Goal: Information Seeking & Learning: Learn about a topic

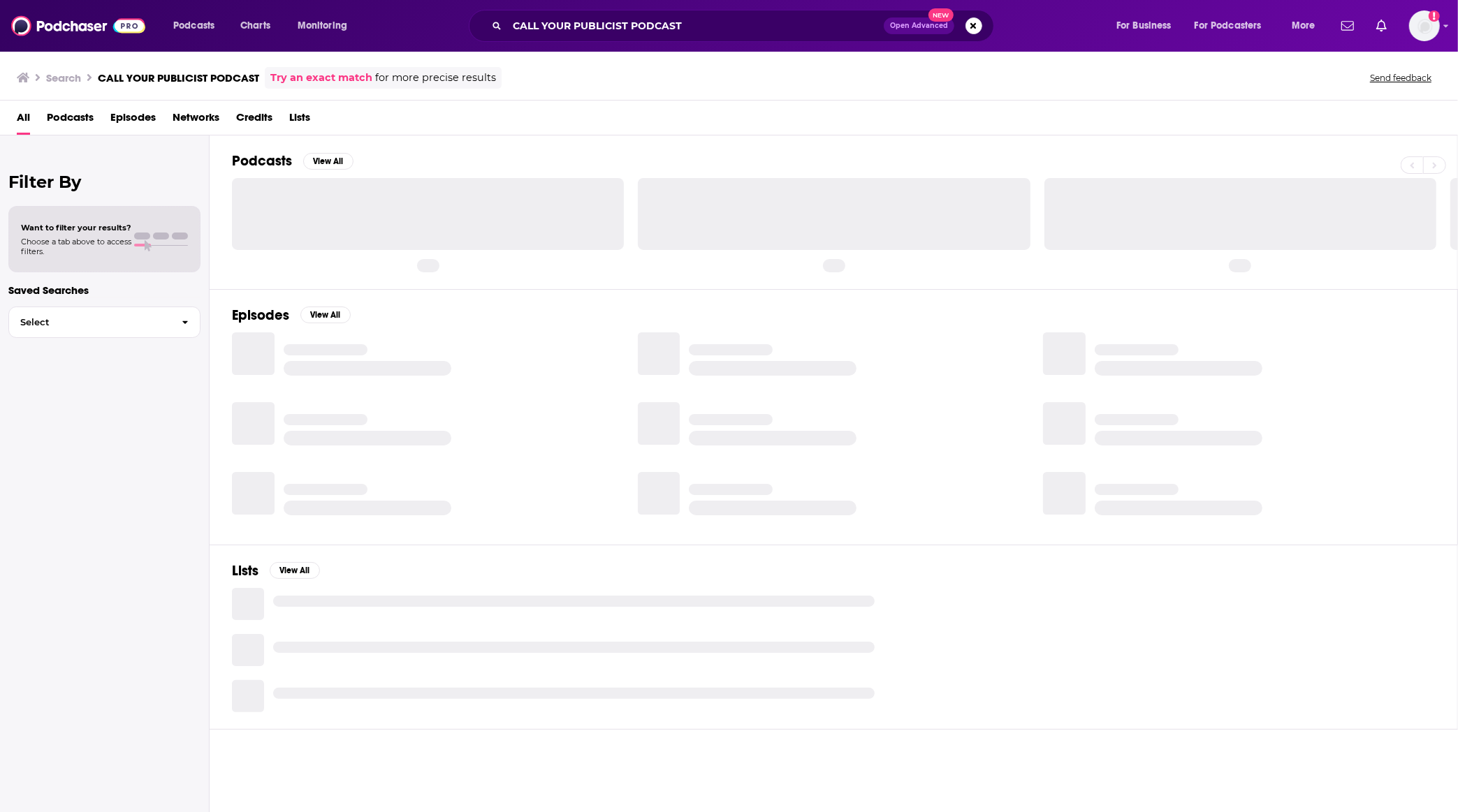
click at [69, 120] on span "Podcasts" at bounding box center [70, 120] width 47 height 28
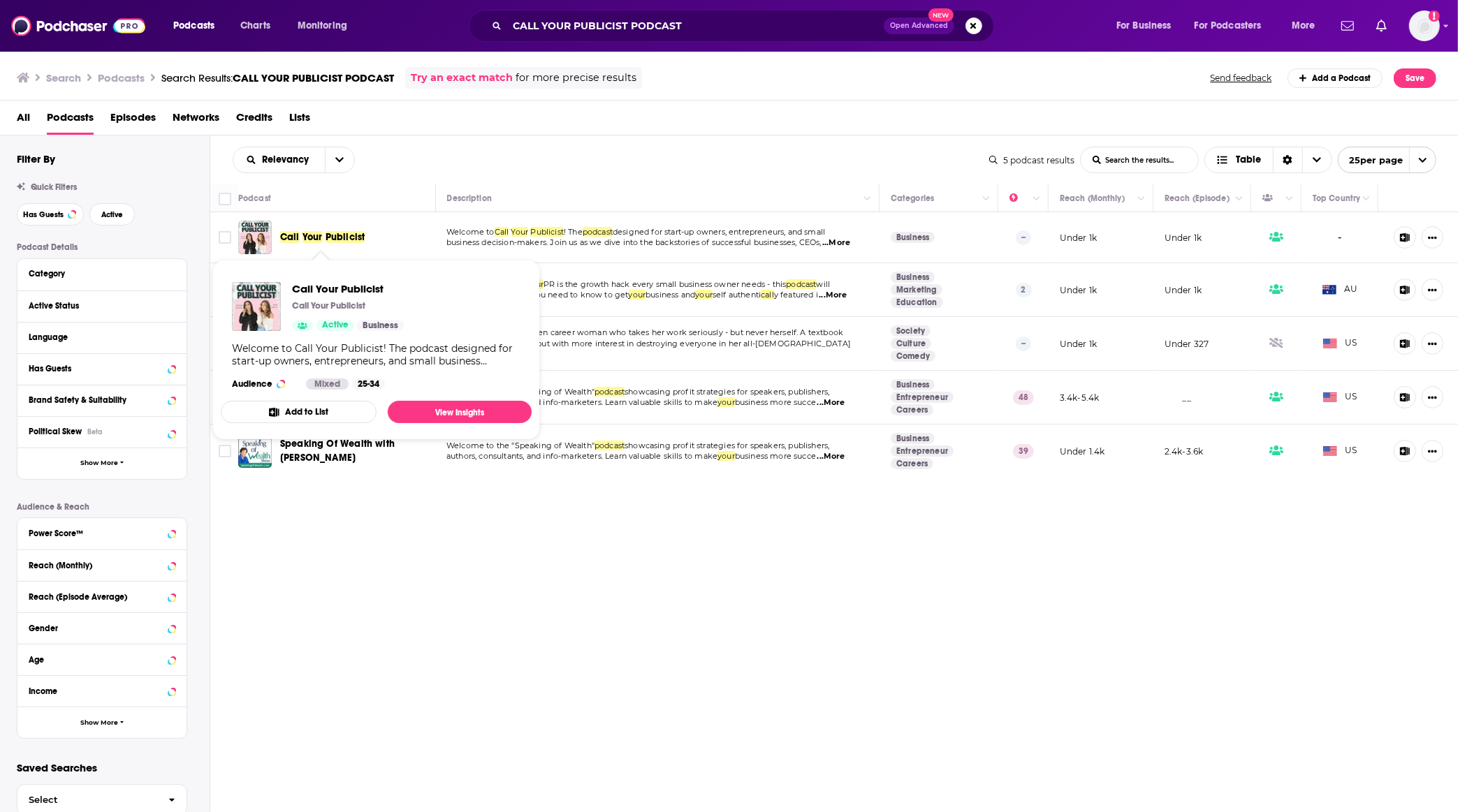
click at [318, 242] on span "Your" at bounding box center [312, 236] width 20 height 12
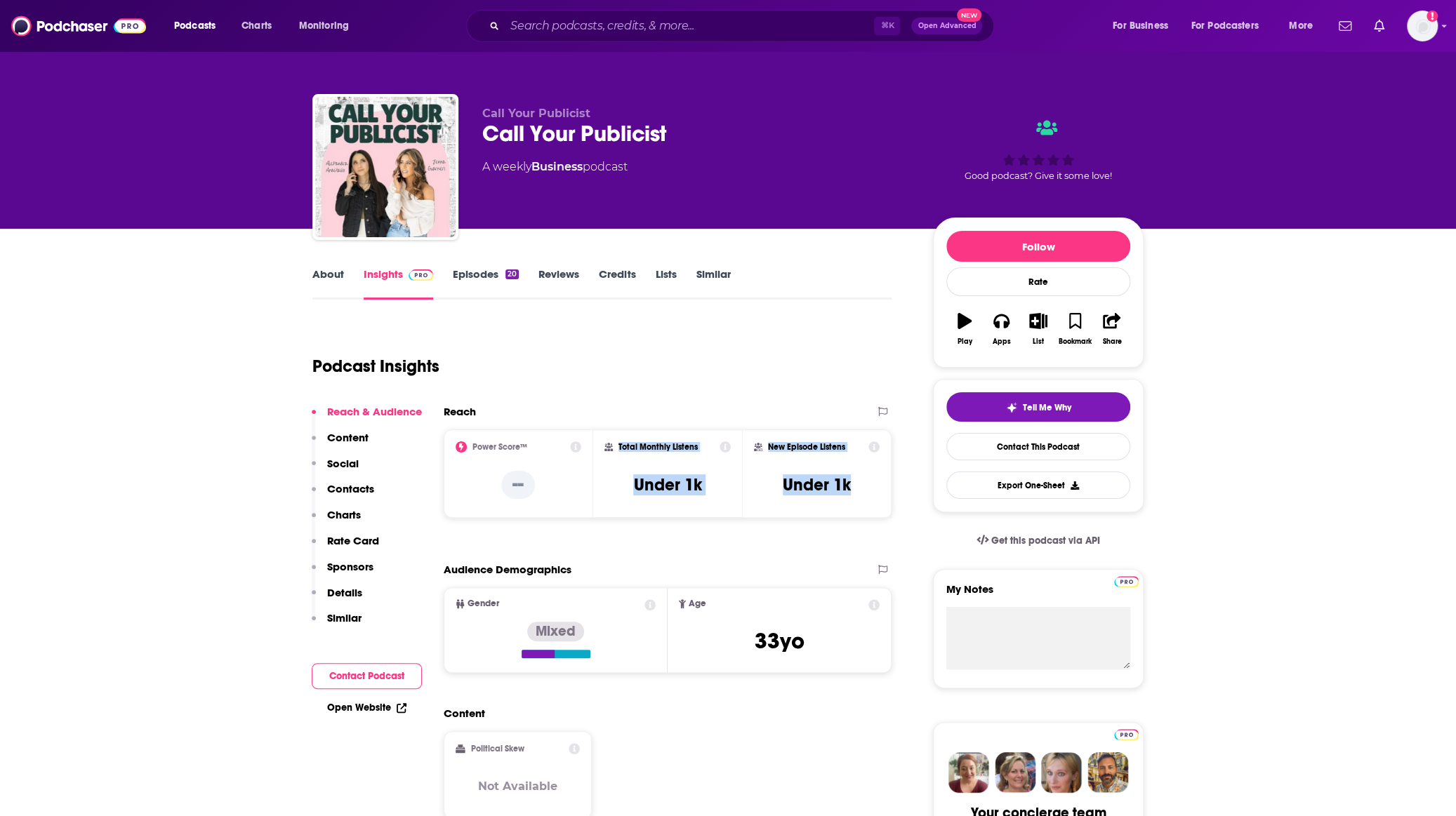
drag, startPoint x: 868, startPoint y: 482, endPoint x: 619, endPoint y: 444, distance: 251.9
click at [619, 444] on div "Power Score™ -- Total Monthly Listens Under 1k New Episode Listens Under 1k" at bounding box center [667, 473] width 448 height 89
copy div "Total Monthly Listens Under 1k New Episode Listens Under 1k"
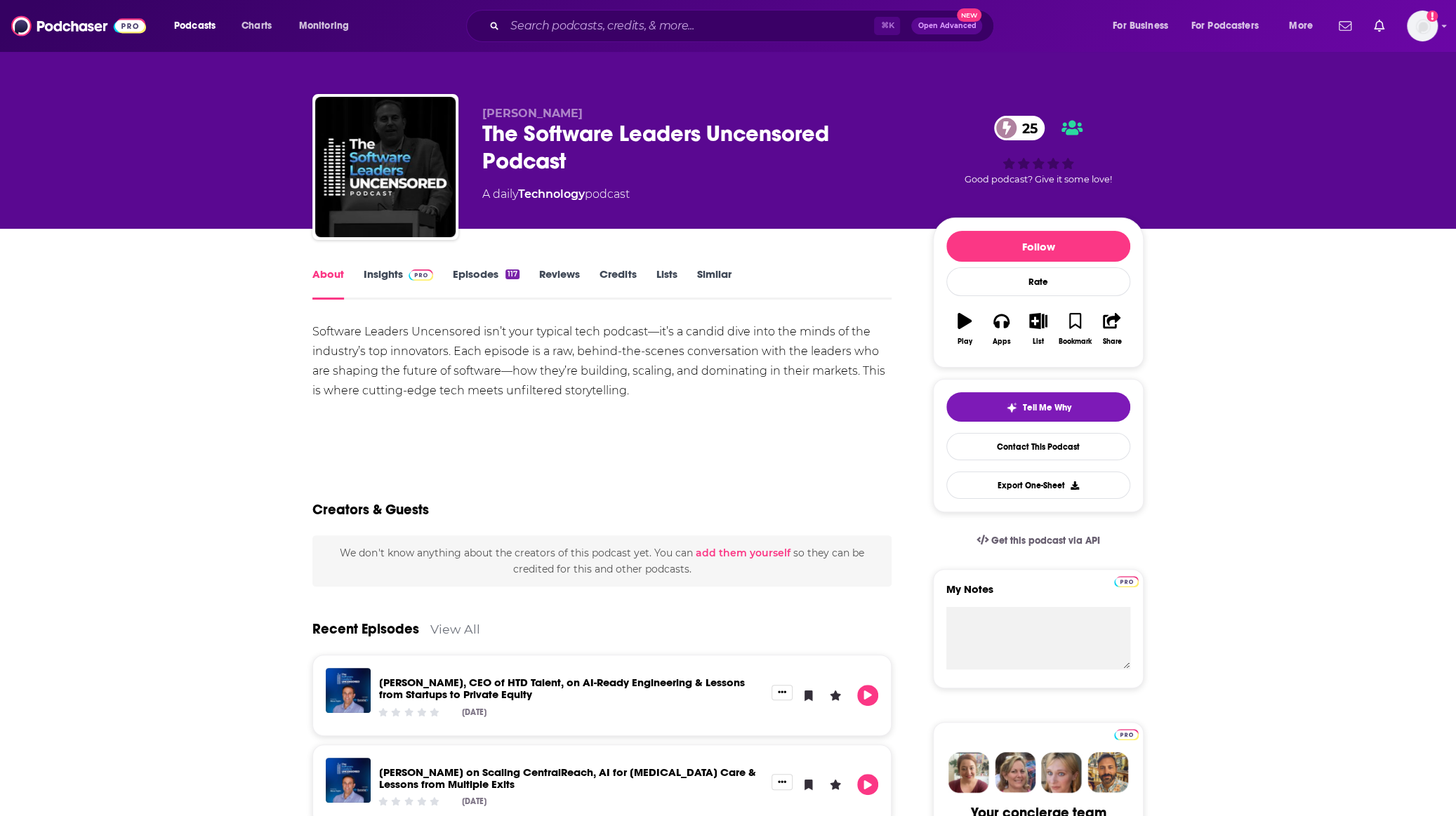
drag, startPoint x: 448, startPoint y: 335, endPoint x: 409, endPoint y: 280, distance: 67.4
click at [448, 335] on div "Software Leaders Uncensored isn’t your typical tech podcast—it’s a candid dive …" at bounding box center [601, 361] width 579 height 79
click at [404, 273] on span at bounding box center [418, 274] width 30 height 13
